Goal: Task Accomplishment & Management: Use online tool/utility

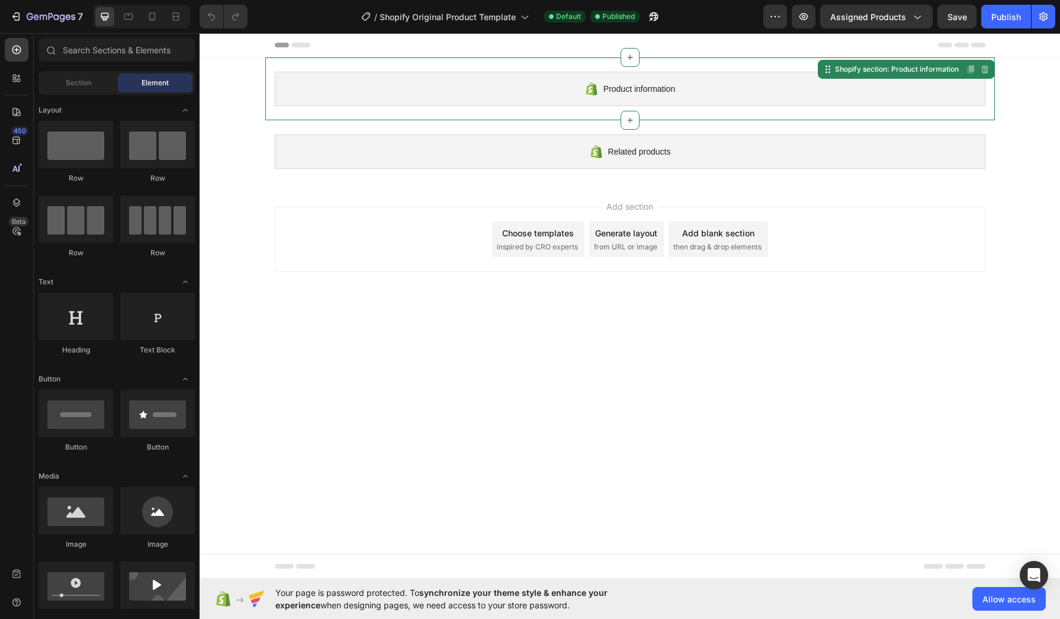
click at [530, 101] on div "Product information" at bounding box center [630, 89] width 711 height 34
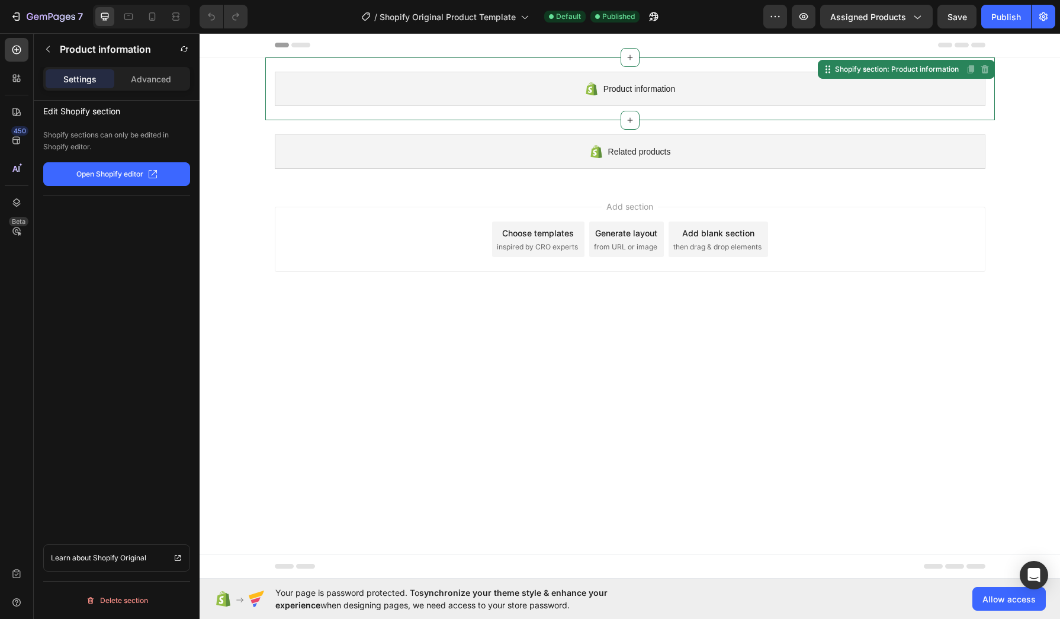
click at [128, 177] on p "Open Shopify editor" at bounding box center [109, 174] width 67 height 11
click at [427, 23] on div "/ Shopify Original Product Template" at bounding box center [444, 17] width 179 height 24
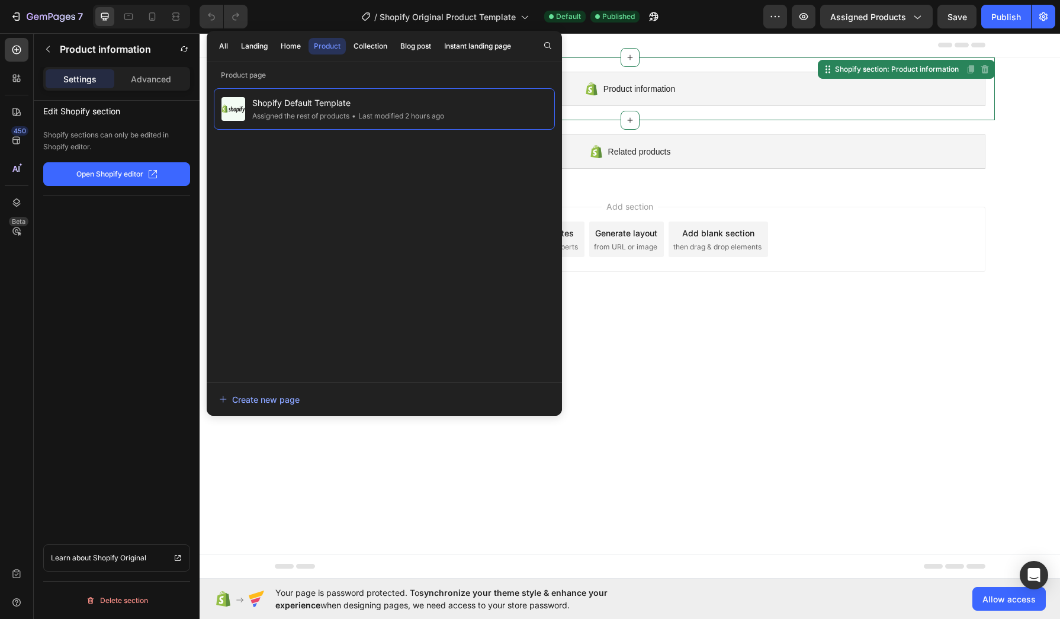
click at [688, 360] on body "Product information Shopify section: Product information Disabled. Please edit …" at bounding box center [630, 306] width 861 height 546
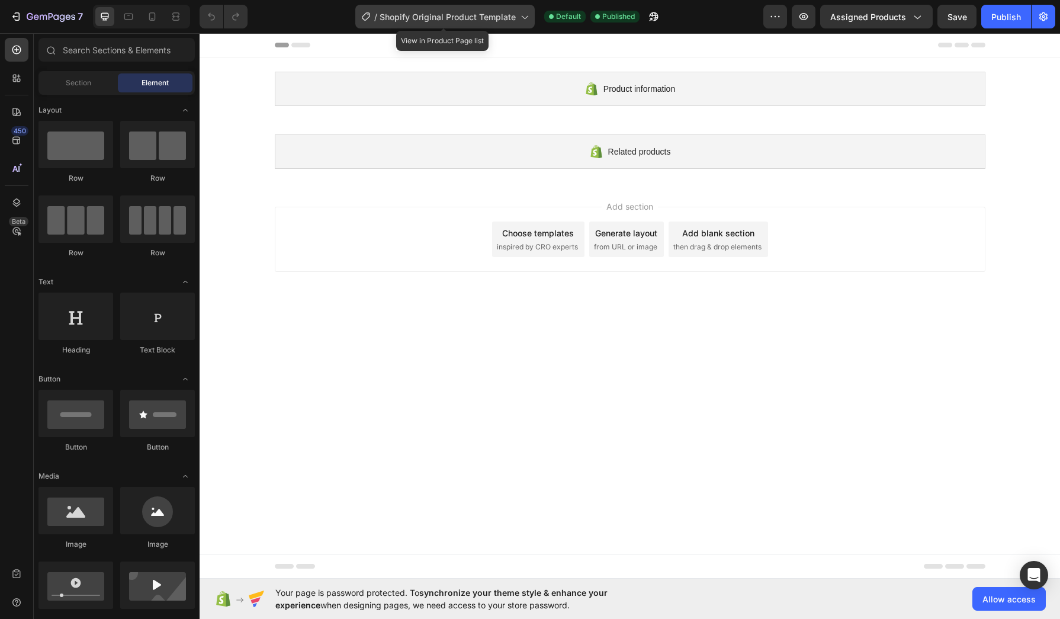
click at [433, 7] on div "/ Shopify Original Product Template" at bounding box center [444, 17] width 179 height 24
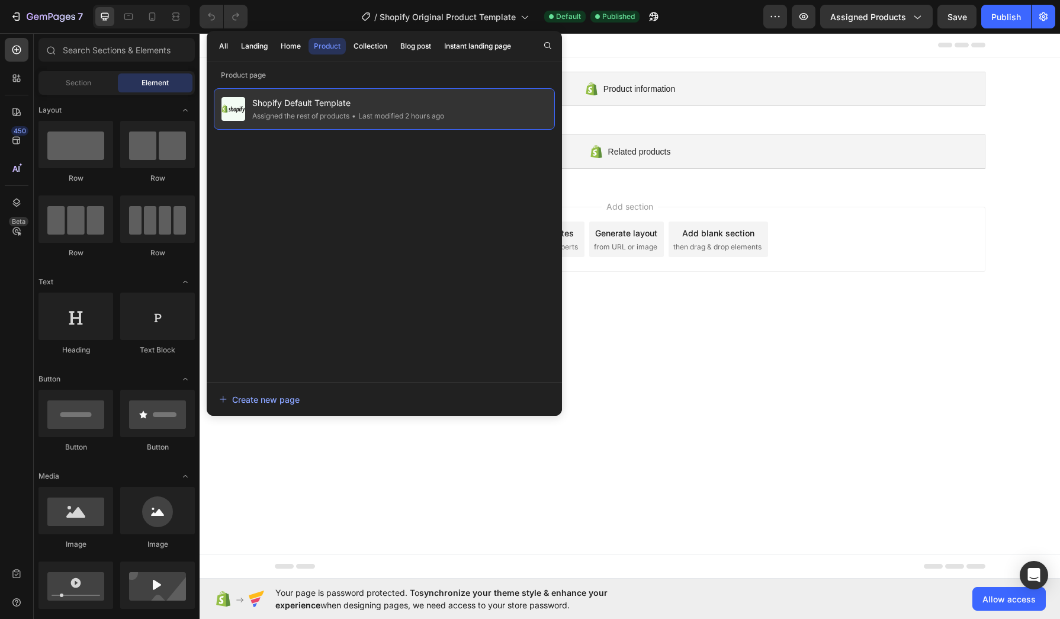
click at [360, 101] on span "Shopify Default Template" at bounding box center [348, 103] width 192 height 14
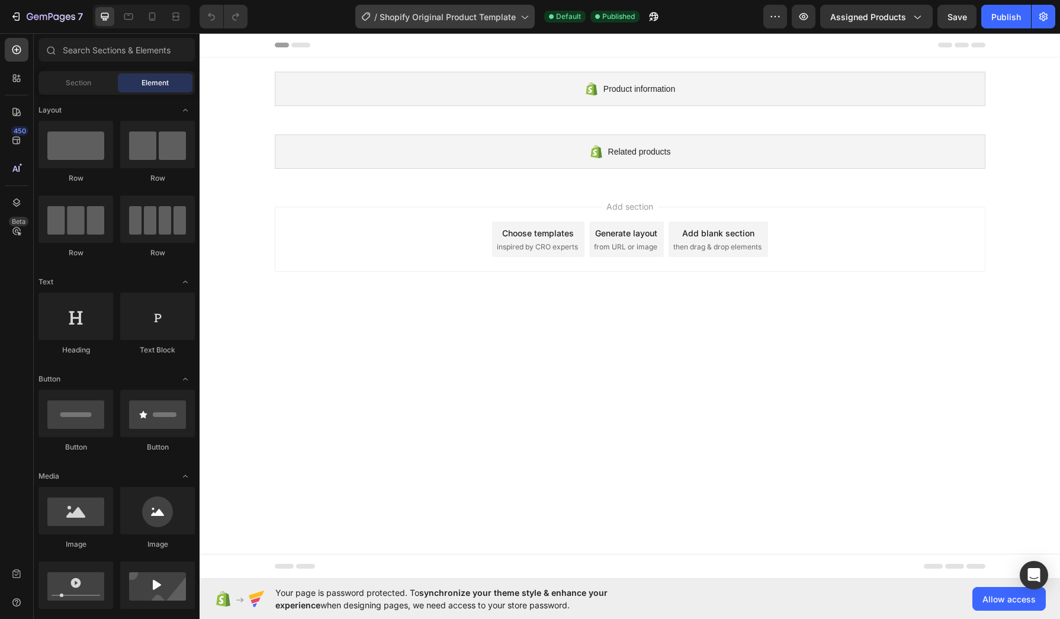
click at [440, 27] on div "/ Shopify Original Product Template" at bounding box center [444, 17] width 179 height 24
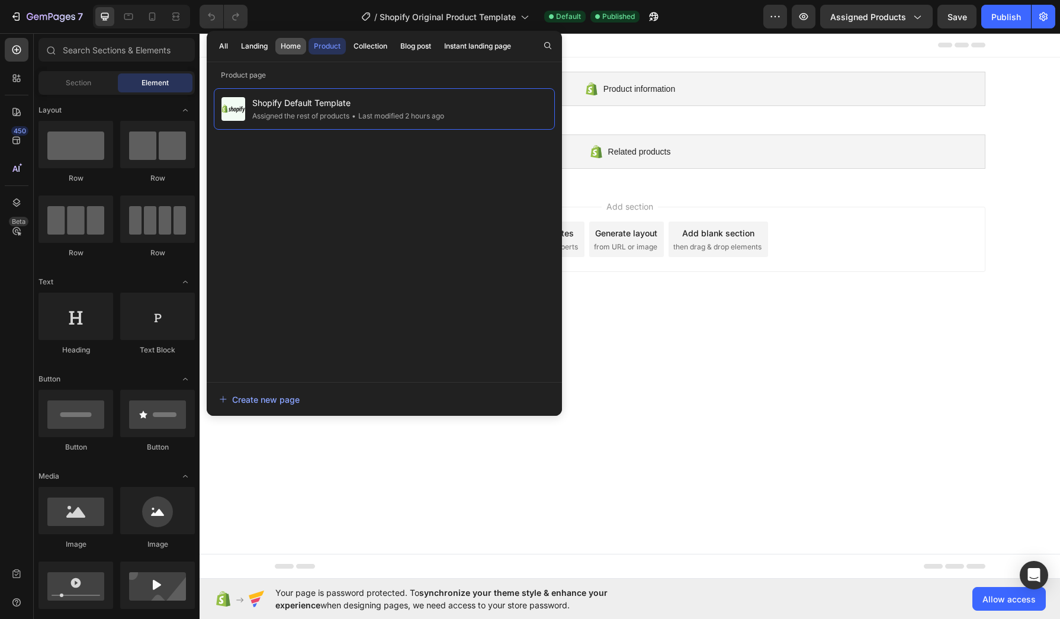
click at [299, 40] on button "Home" at bounding box center [290, 46] width 31 height 17
click at [249, 40] on button "Landing" at bounding box center [254, 46] width 37 height 17
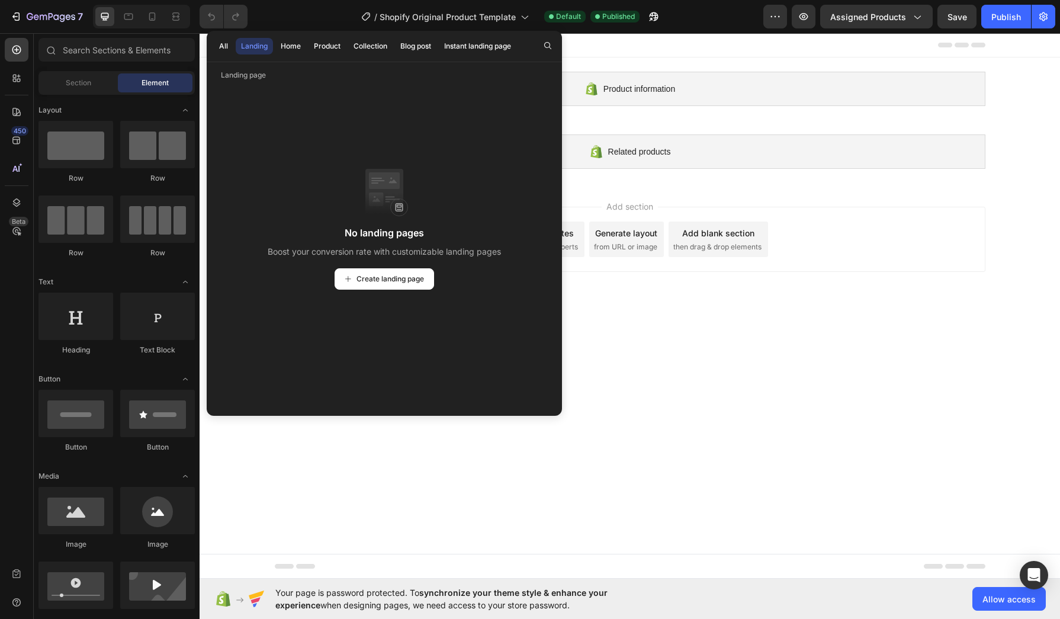
click at [236, 40] on div "All Landing Home Product Collection Blog post Instant landing page" at bounding box center [365, 46] width 317 height 31
click at [697, 161] on div "Related products" at bounding box center [630, 151] width 711 height 34
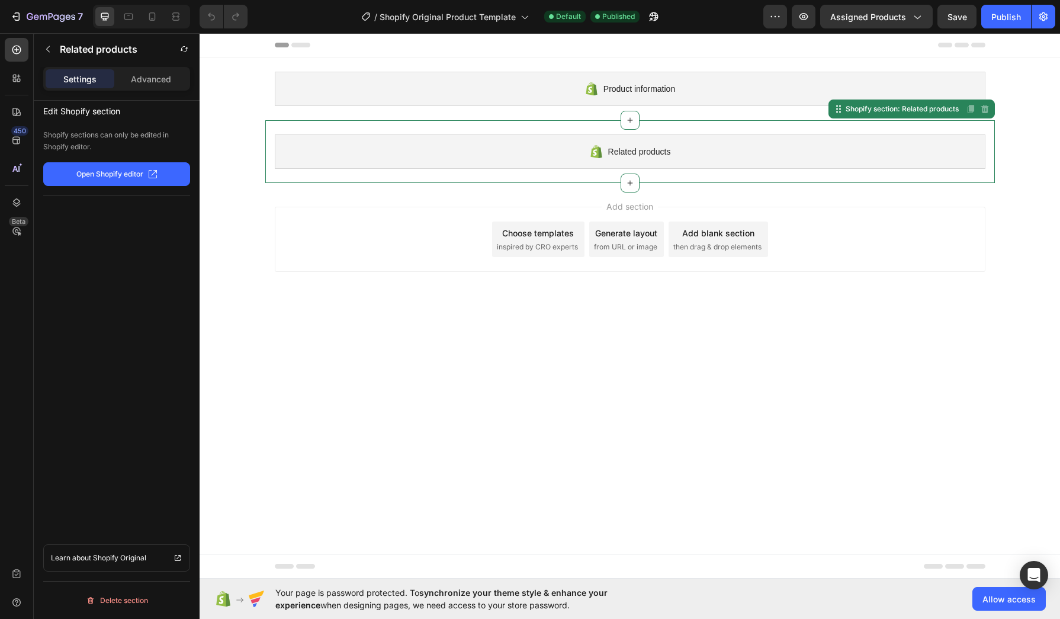
click at [717, 284] on div "Add section Choose templates inspired by CRO experts Generate layout from URL o…" at bounding box center [630, 241] width 861 height 117
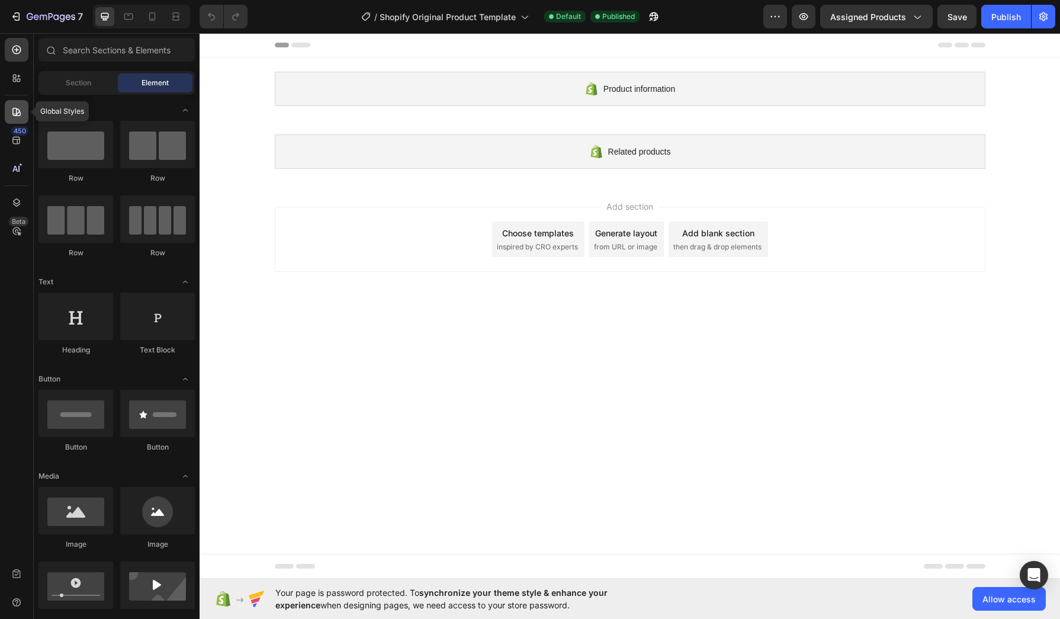
click at [17, 121] on div at bounding box center [17, 112] width 24 height 24
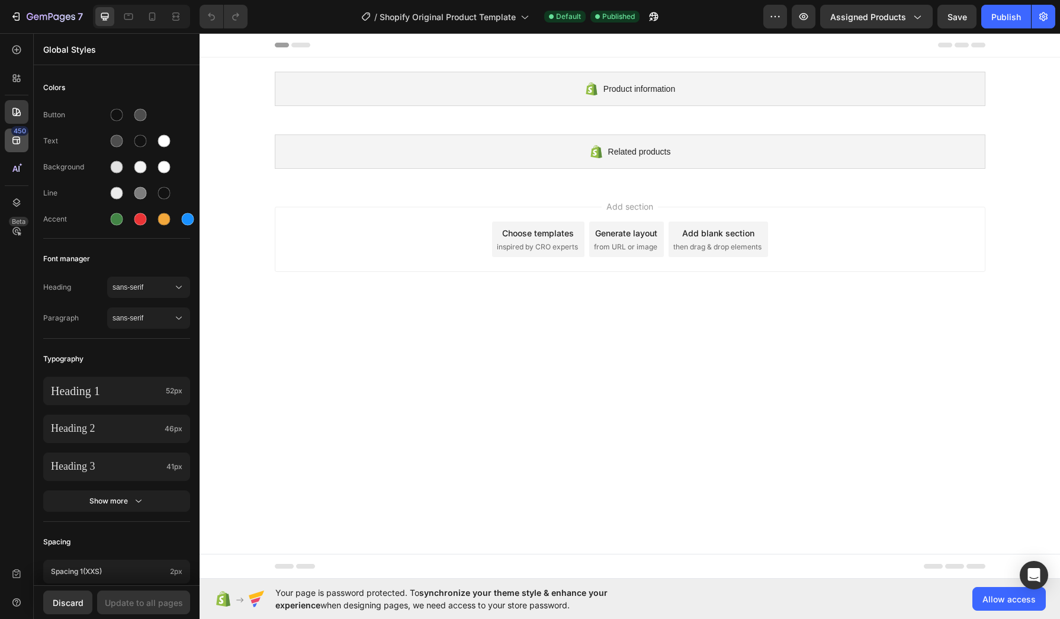
click at [12, 137] on icon at bounding box center [17, 140] width 12 height 12
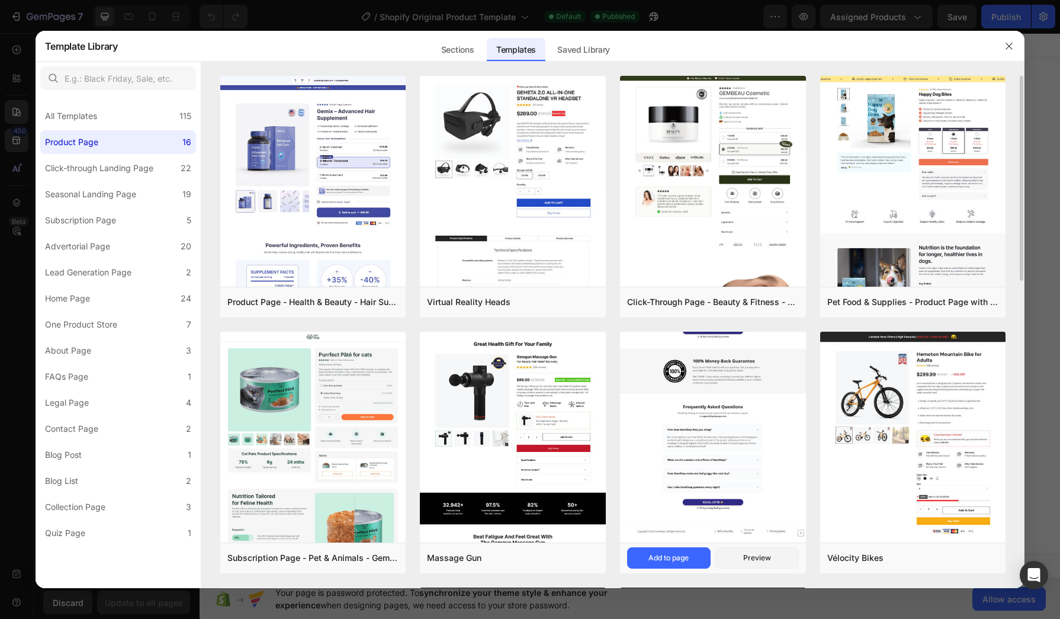
scroll to position [296, 0]
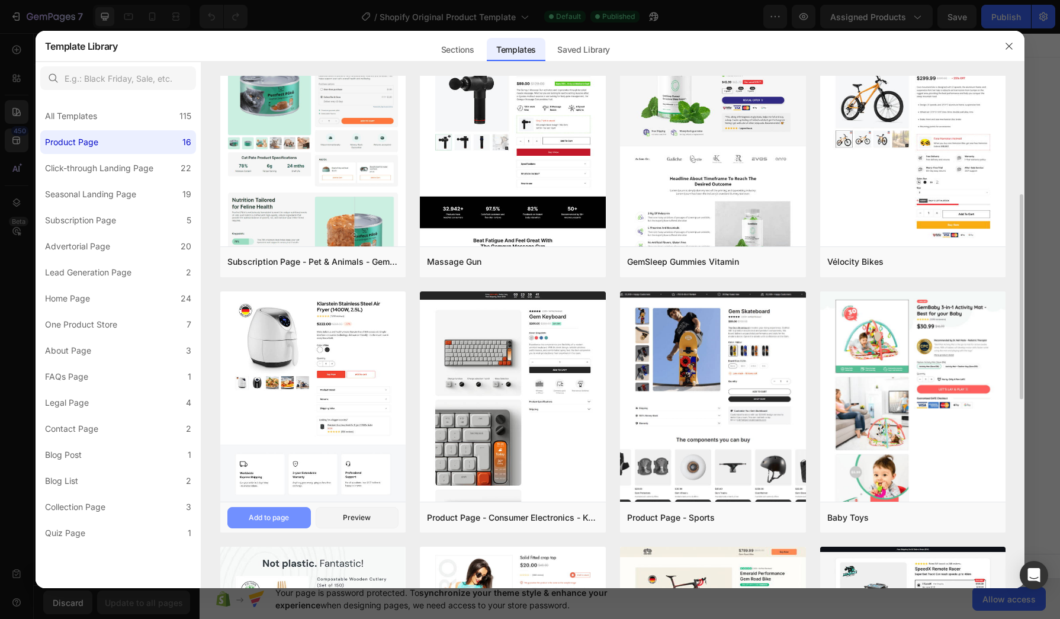
click at [279, 518] on div "Add to page" at bounding box center [269, 517] width 40 height 11
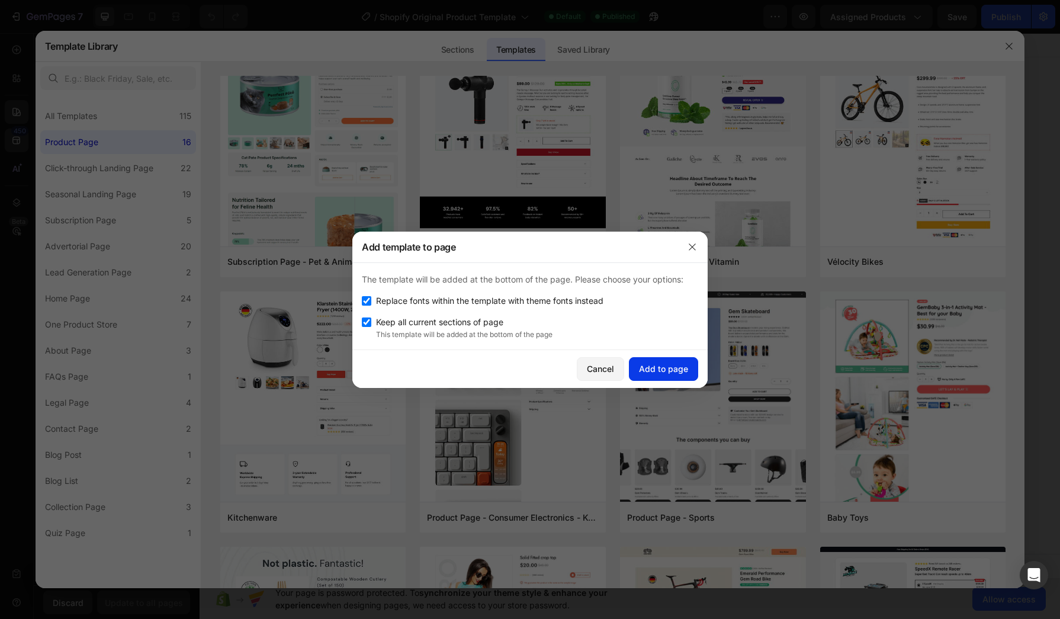
click at [683, 365] on div "Add to page" at bounding box center [663, 368] width 49 height 12
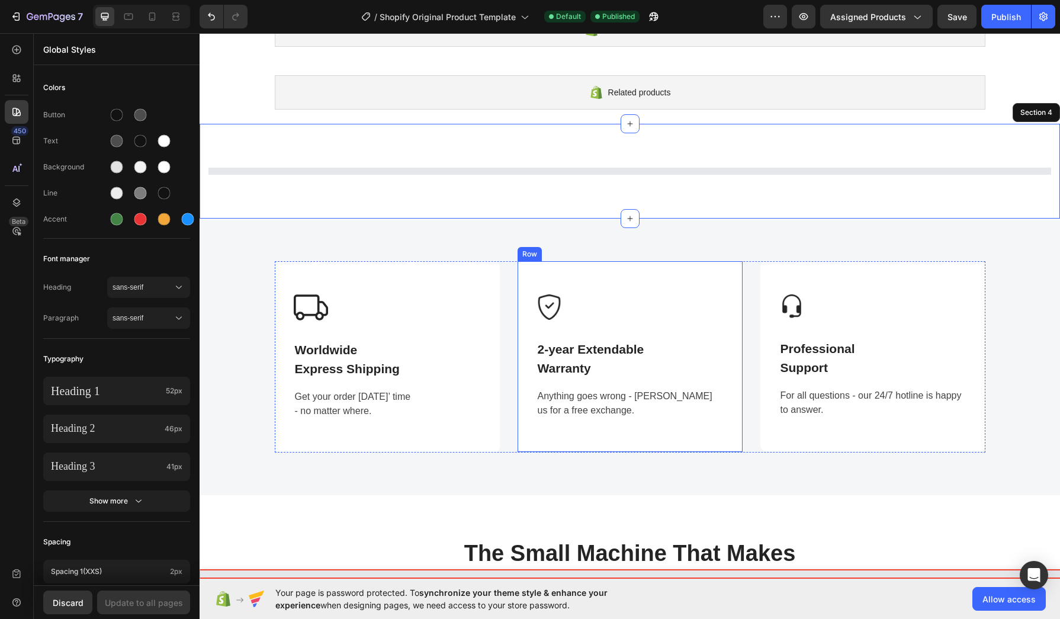
scroll to position [150, 0]
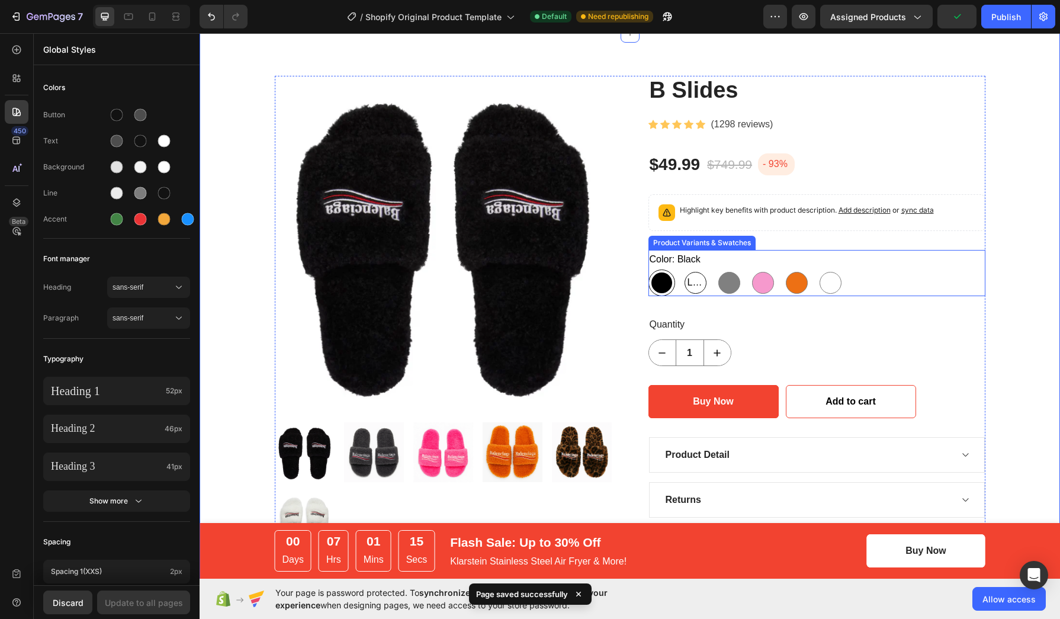
click at [691, 286] on span "Leopard" at bounding box center [695, 282] width 21 height 17
click at [682, 270] on input "Leopard Leopard Leopard" at bounding box center [682, 269] width 1 height 1
radio input "true"
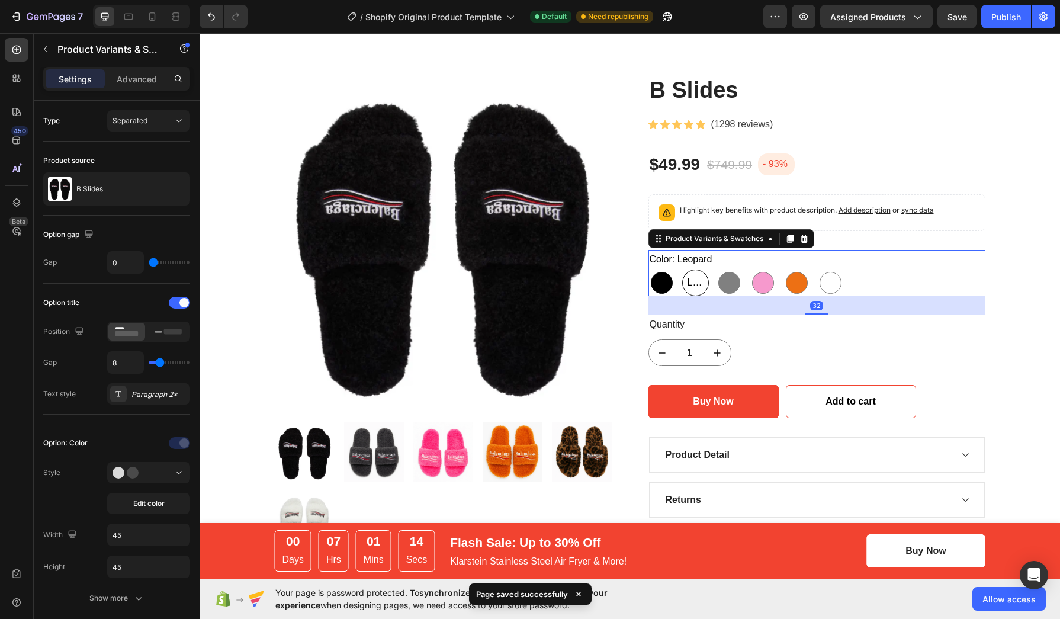
click at [651, 283] on div at bounding box center [662, 283] width 22 height 22
click at [648, 270] on input "Black Black" at bounding box center [648, 269] width 1 height 1
radio input "true"
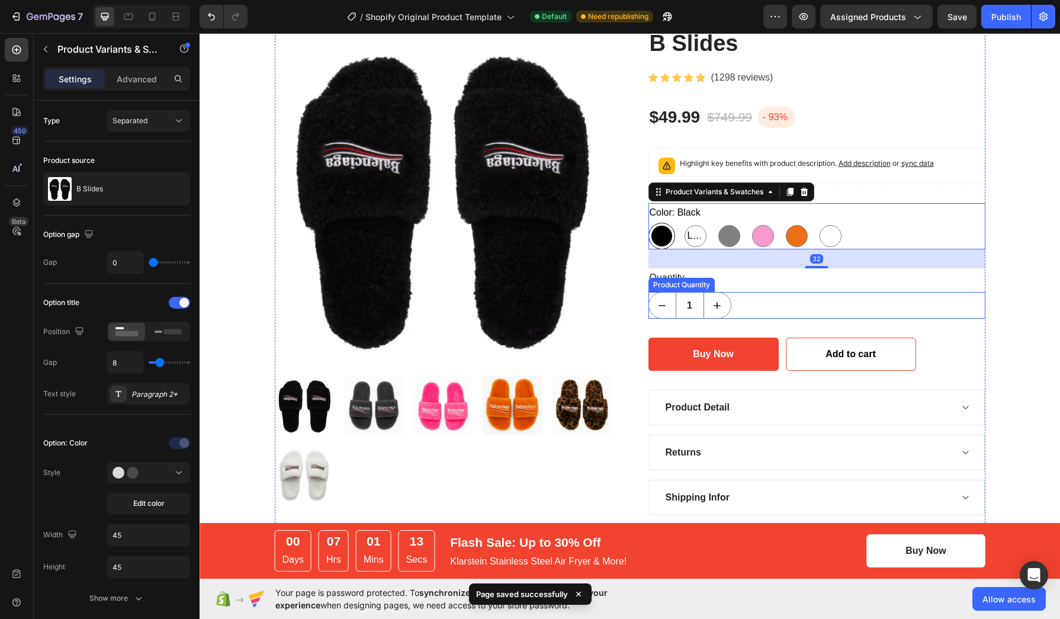
scroll to position [298, 0]
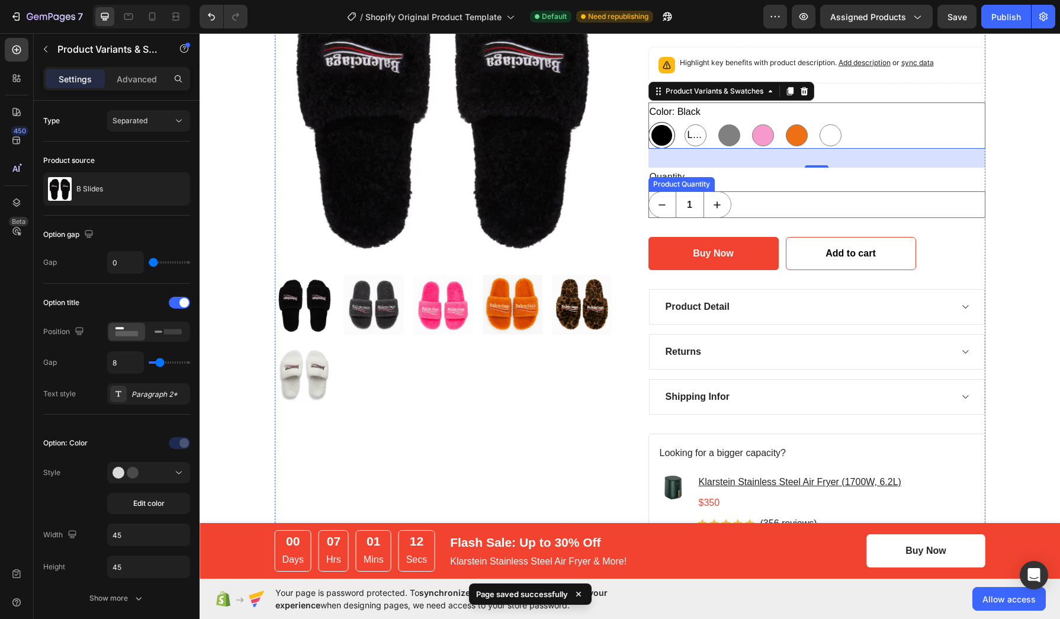
click at [765, 312] on div "Product Detail" at bounding box center [807, 307] width 287 height 18
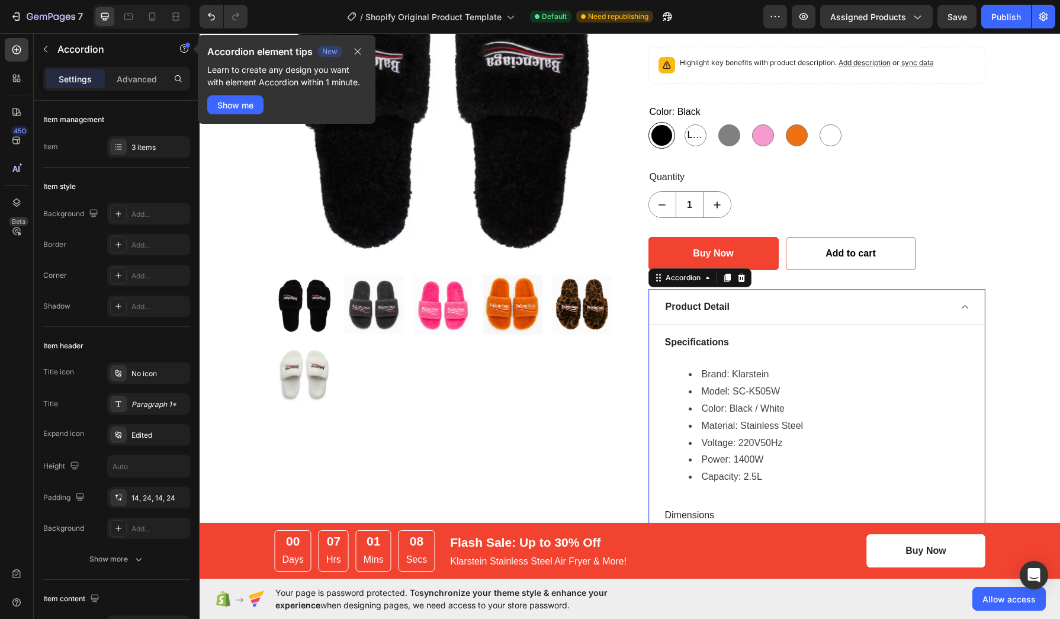
click at [765, 312] on div "Product Detail" at bounding box center [807, 307] width 287 height 18
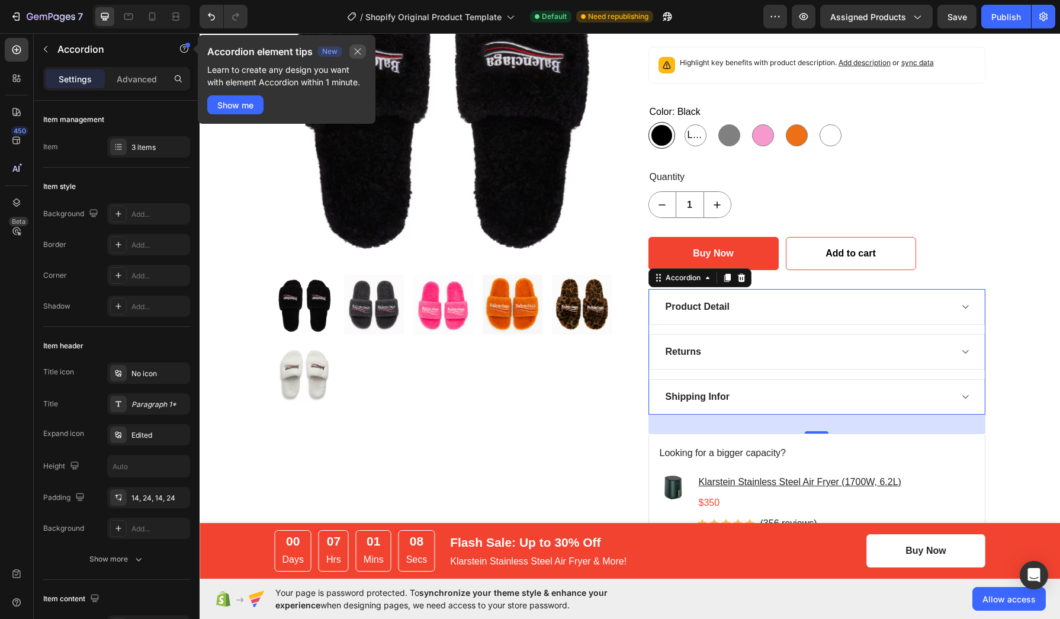
click at [361, 54] on icon "button" at bounding box center [358, 52] width 7 height 7
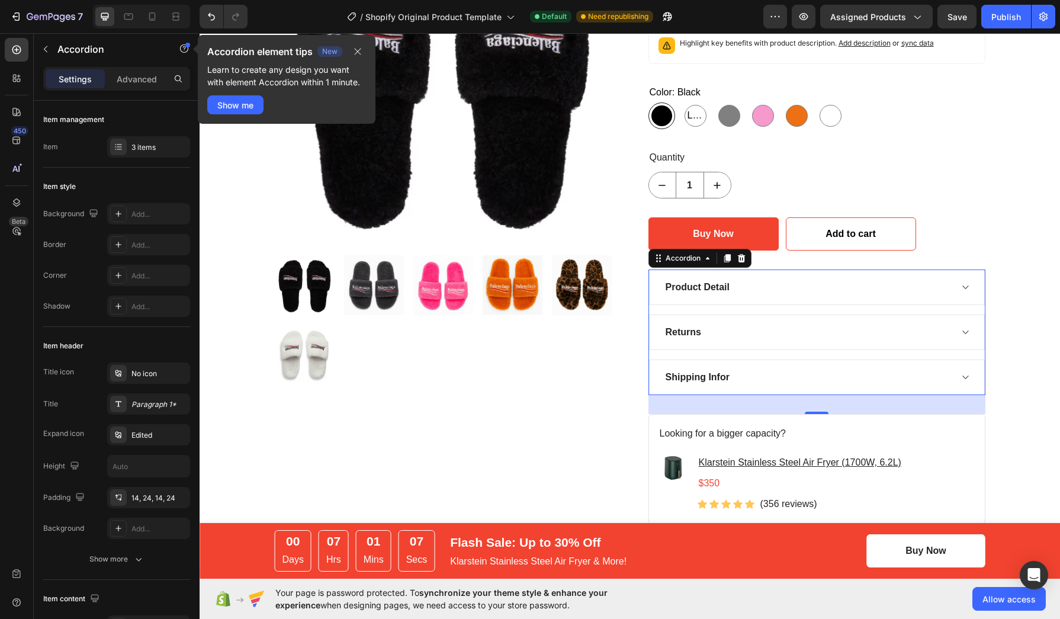
scroll to position [372, 0]
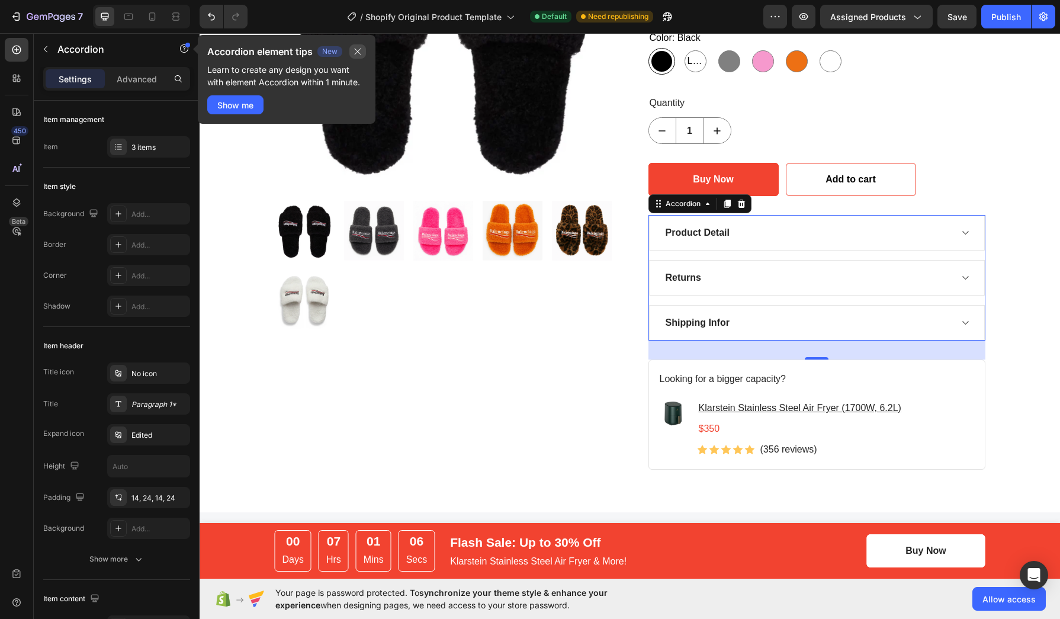
click at [364, 49] on button "button" at bounding box center [357, 51] width 17 height 14
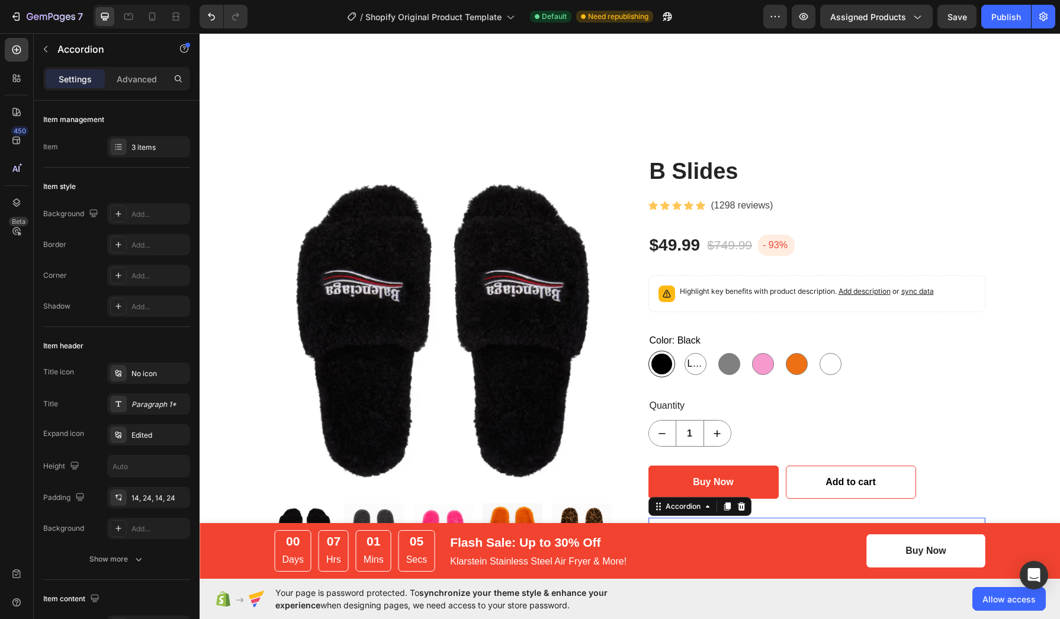
scroll to position [2, 0]
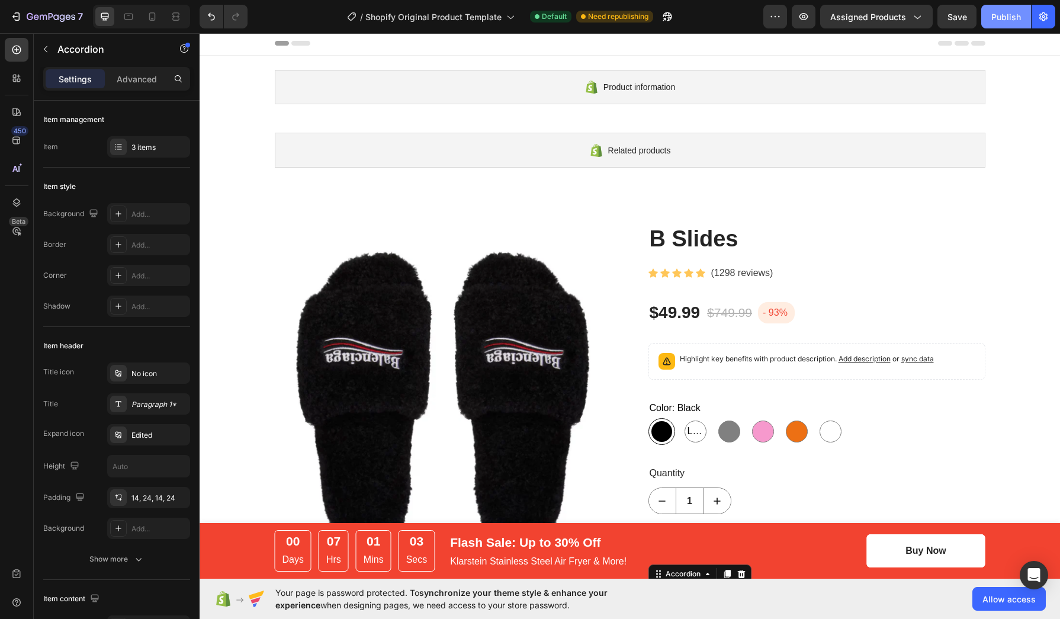
click at [994, 17] on div "Publish" at bounding box center [1007, 17] width 30 height 12
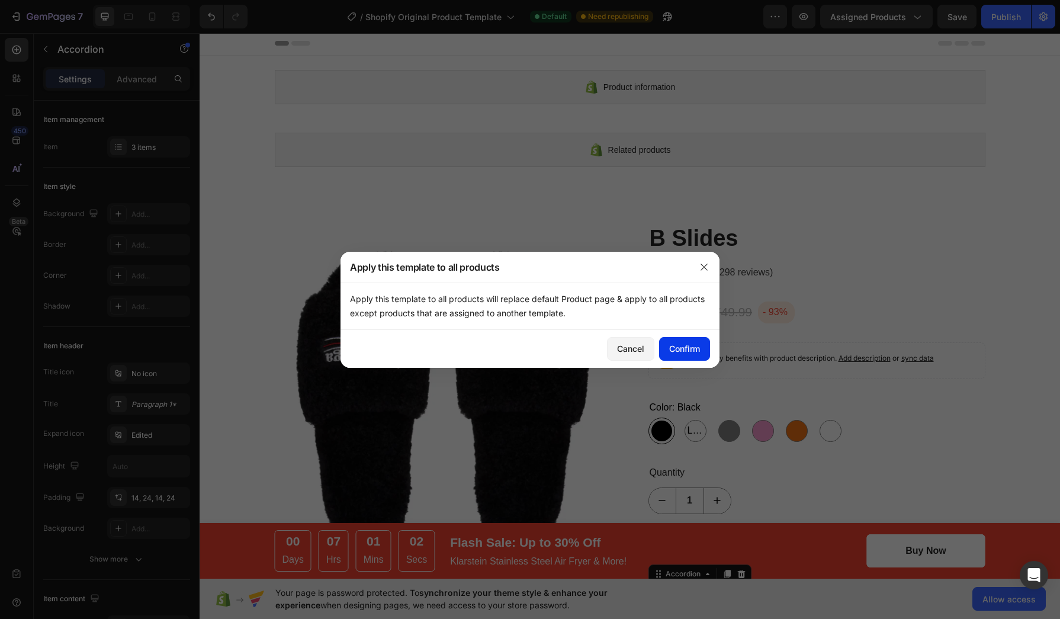
click at [667, 351] on button "Confirm" at bounding box center [684, 349] width 51 height 24
